Goal: Task Accomplishment & Management: Use online tool/utility

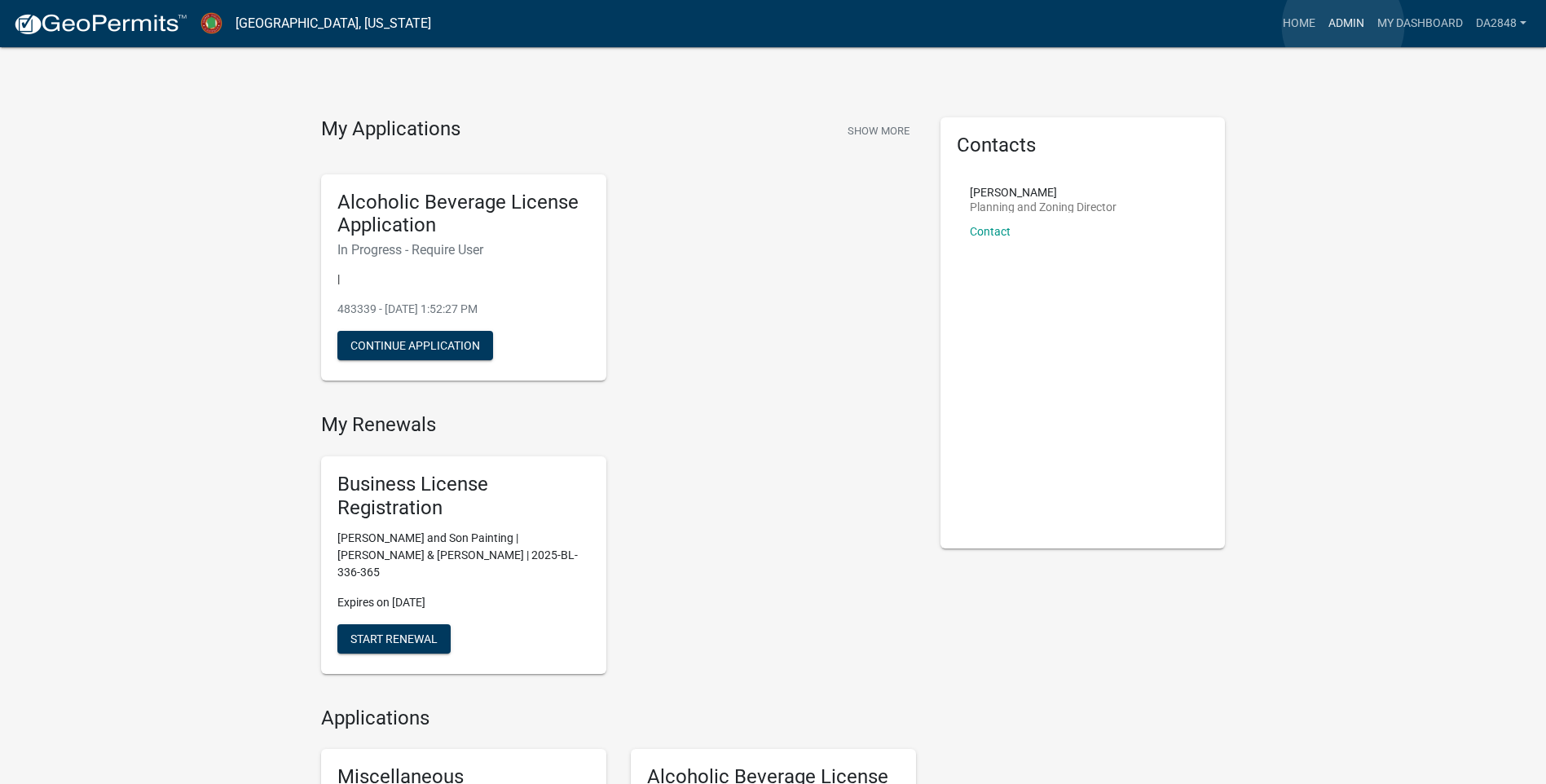
click at [1343, 26] on link "Admin" at bounding box center [1347, 24] width 49 height 31
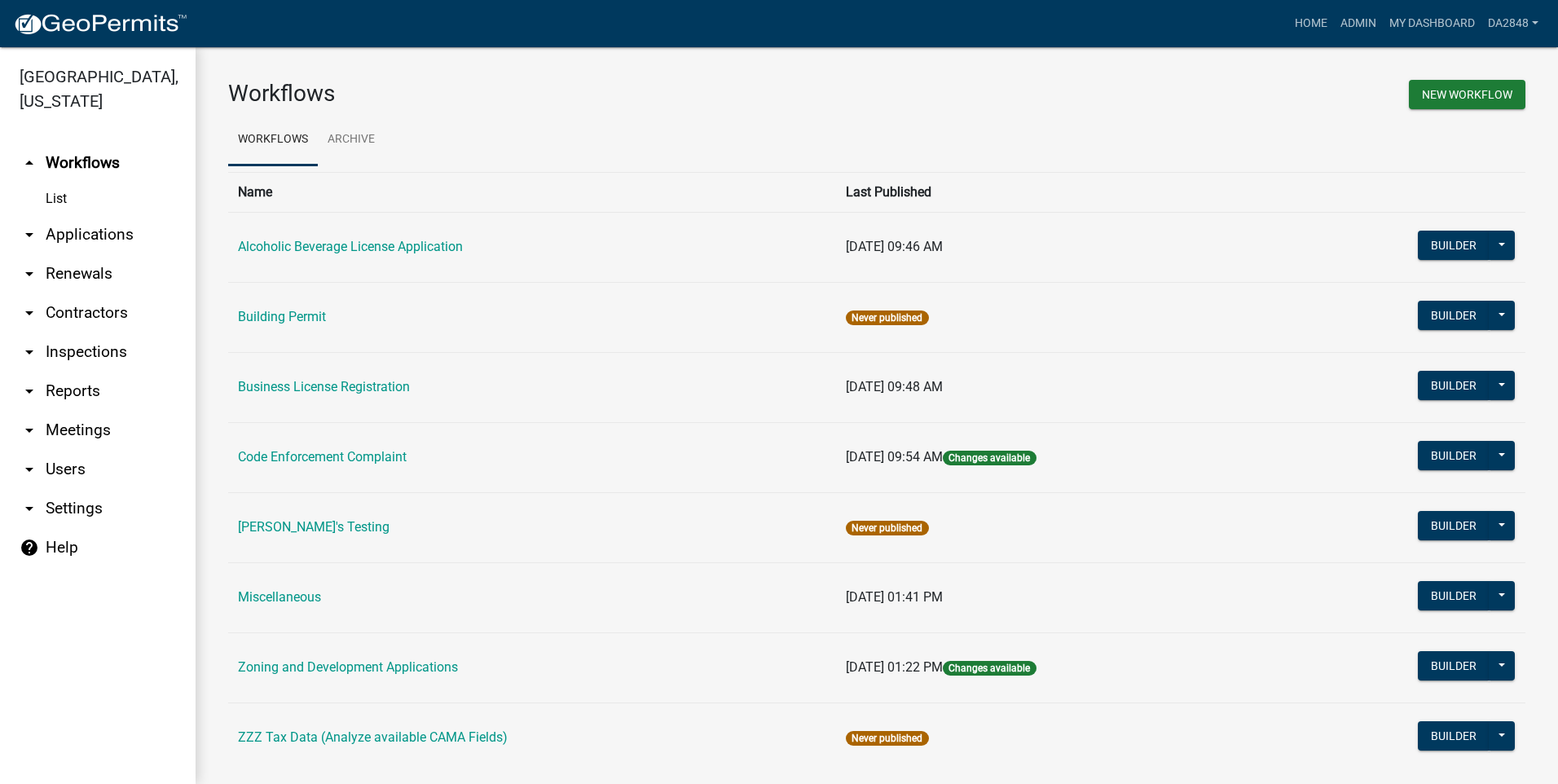
click at [28, 237] on icon "arrow_drop_down" at bounding box center [29, 234] width 20 height 20
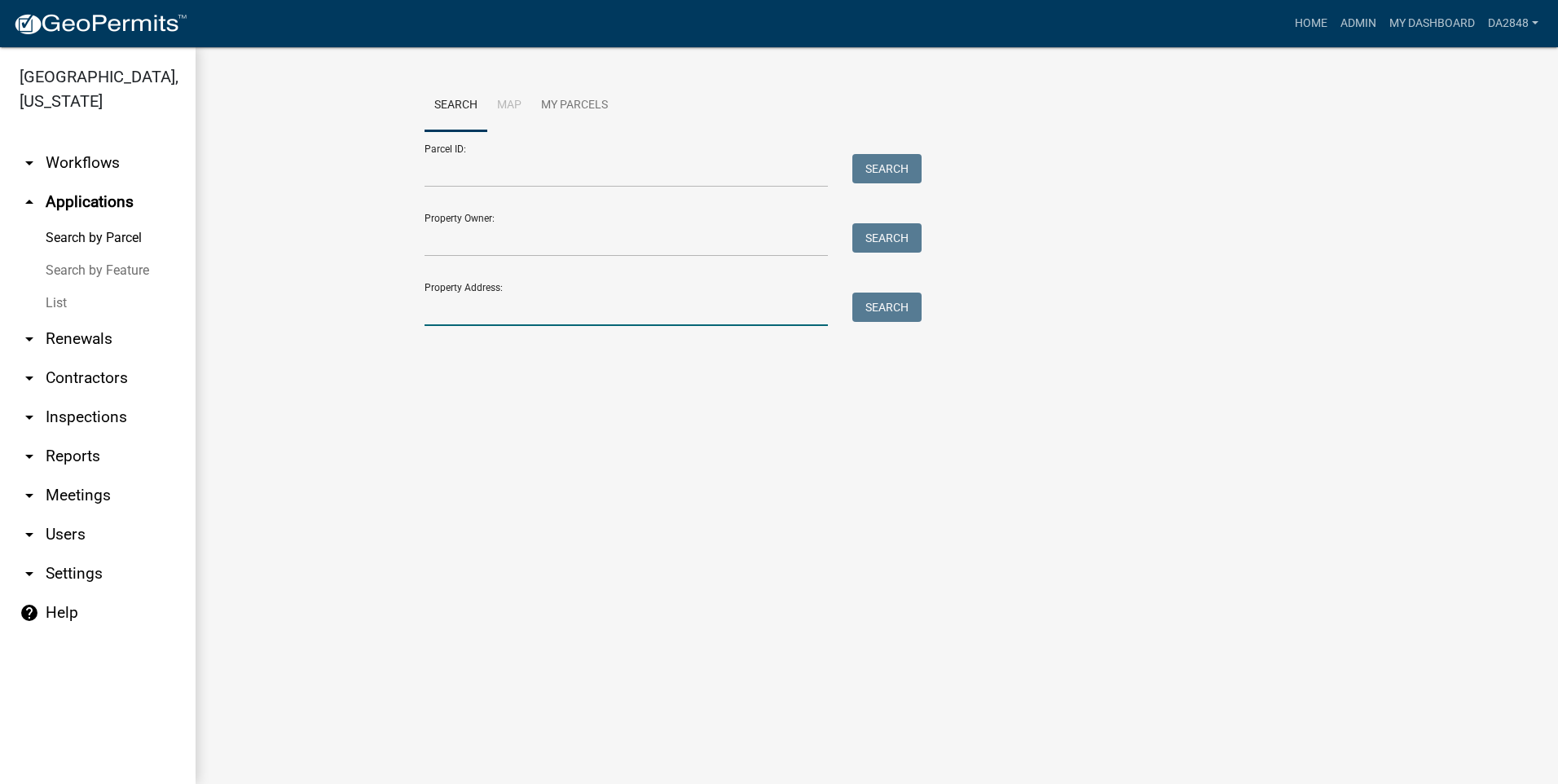
click at [484, 314] on input "Property Address:" at bounding box center [627, 309] width 404 height 33
type input "601"
click at [882, 305] on button "Search" at bounding box center [886, 307] width 69 height 29
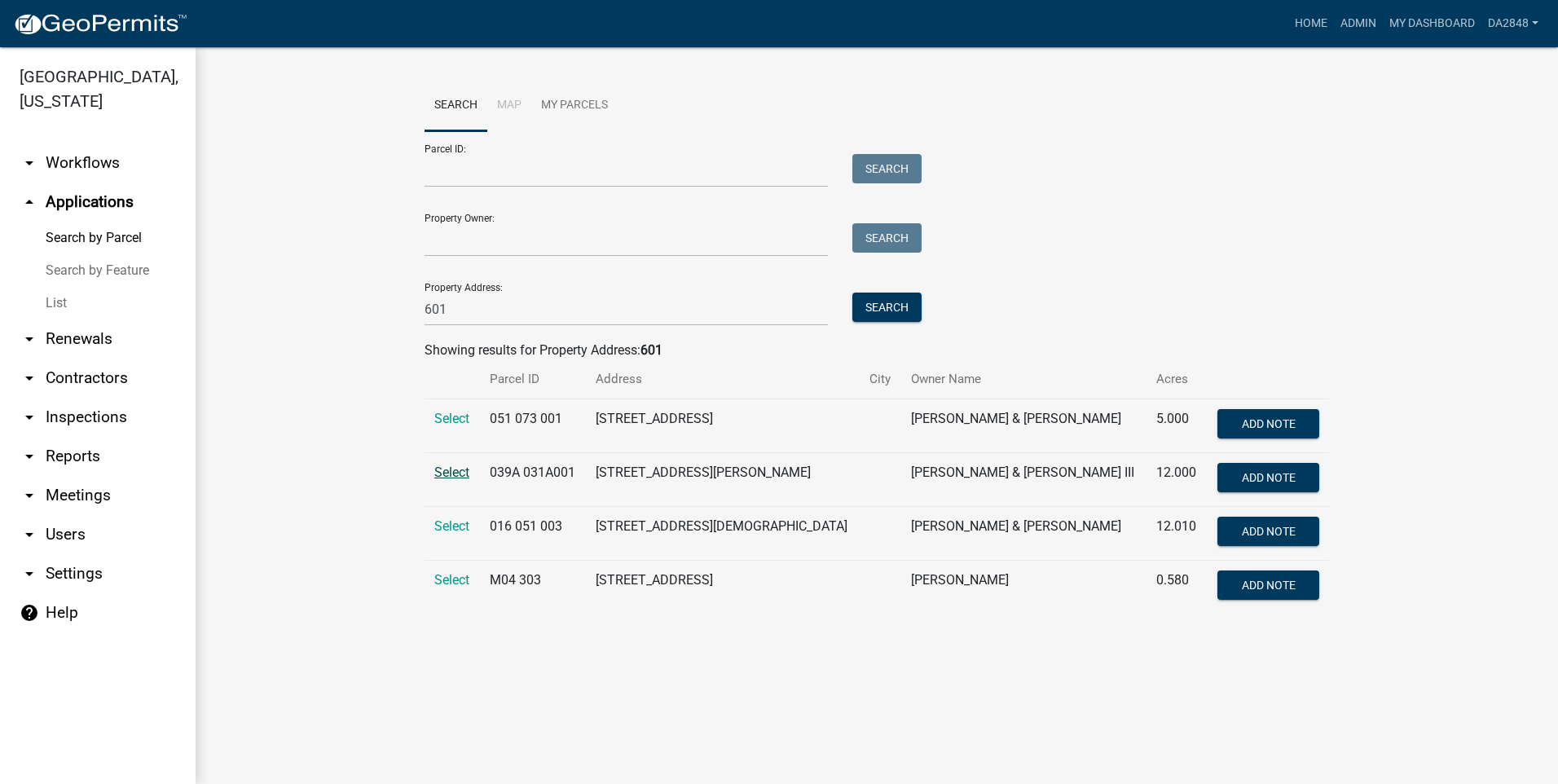
click at [459, 472] on span "Select" at bounding box center [452, 472] width 35 height 16
